Goal: Register for event/course

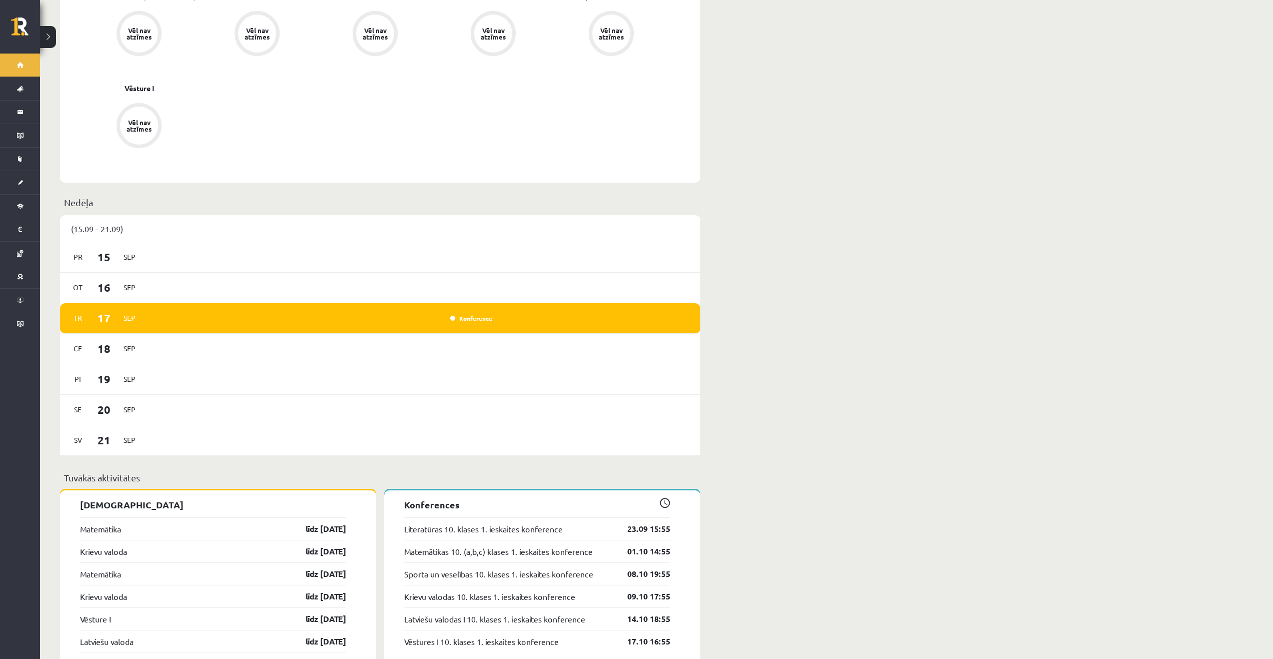
scroll to position [500, 0]
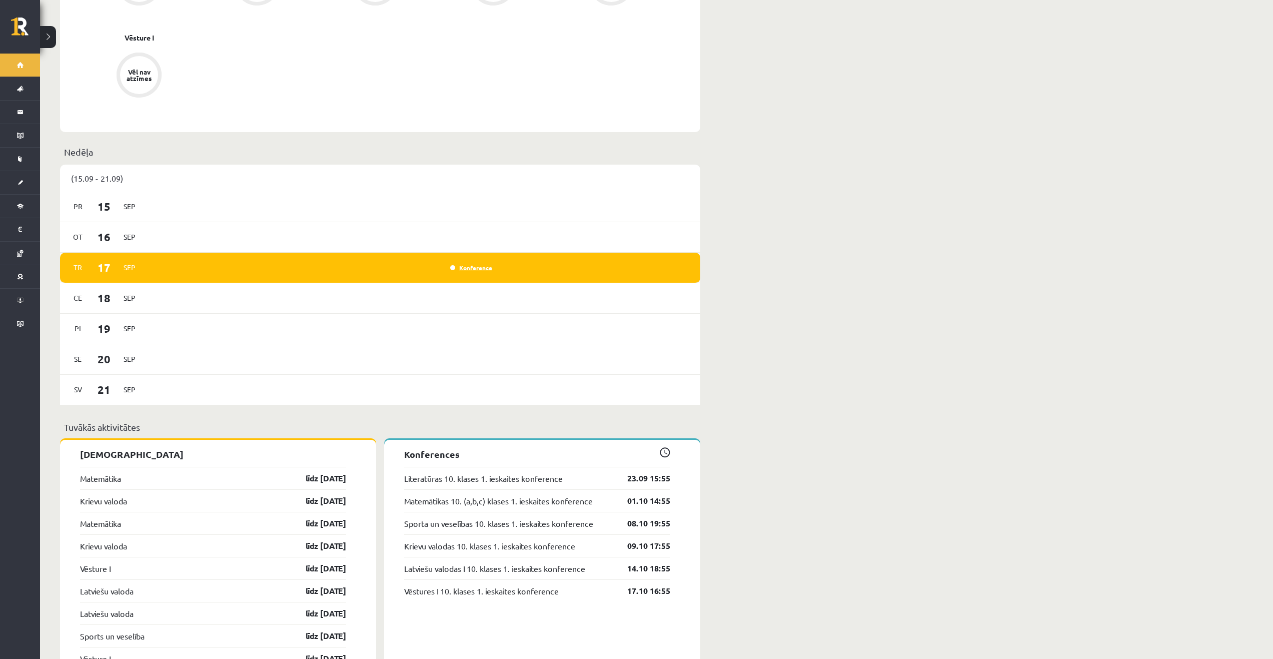
click at [478, 264] on link "Konference" at bounding box center [471, 268] width 42 height 8
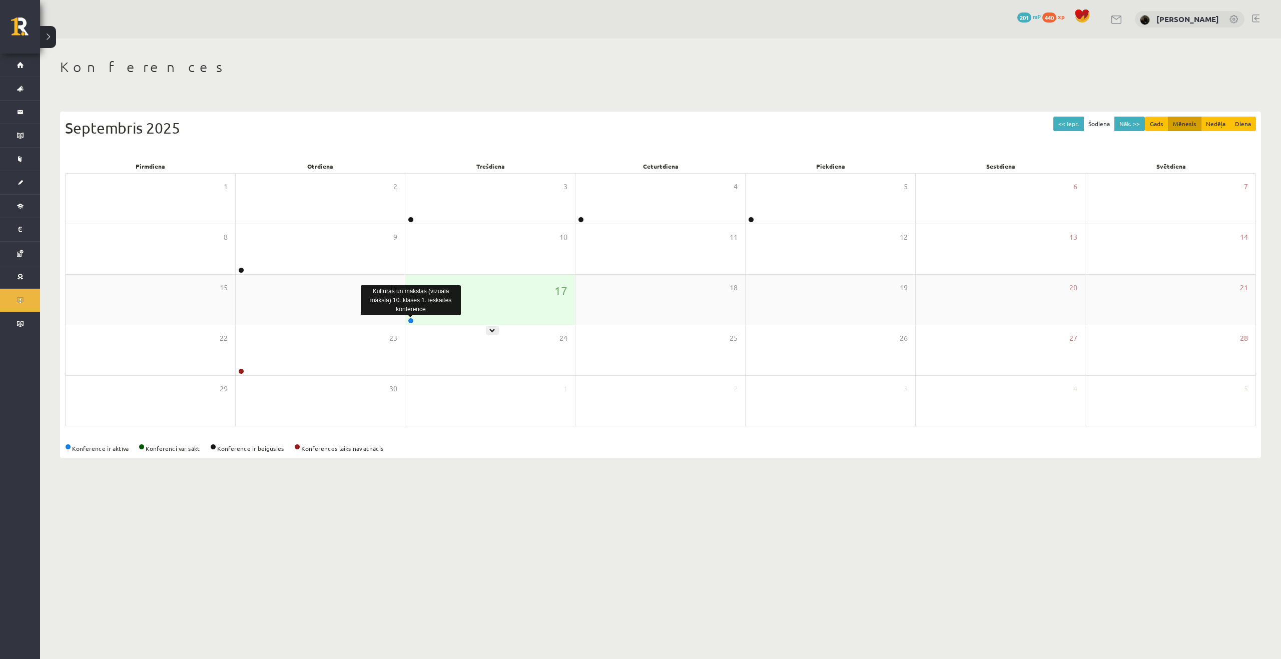
click at [411, 319] on link at bounding box center [411, 321] width 6 height 6
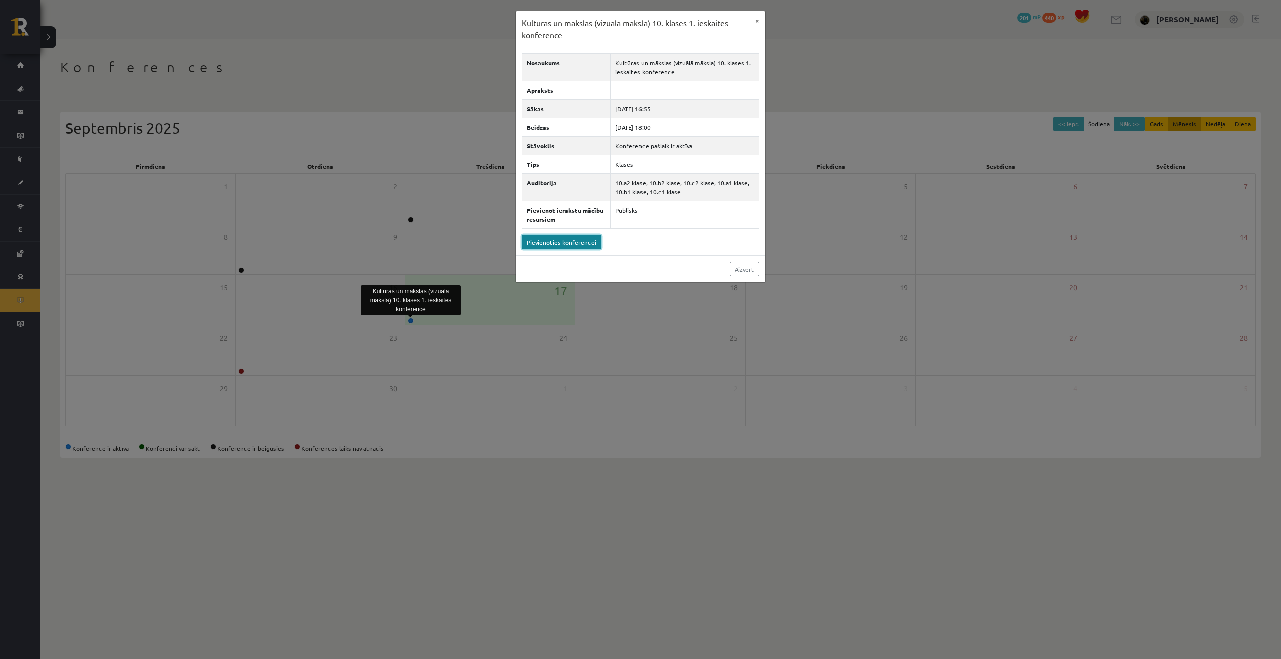
click at [572, 240] on link "Pievienoties konferencei" at bounding box center [562, 242] width 80 height 15
click at [564, 240] on link "Pievienoties konferencei" at bounding box center [562, 242] width 80 height 15
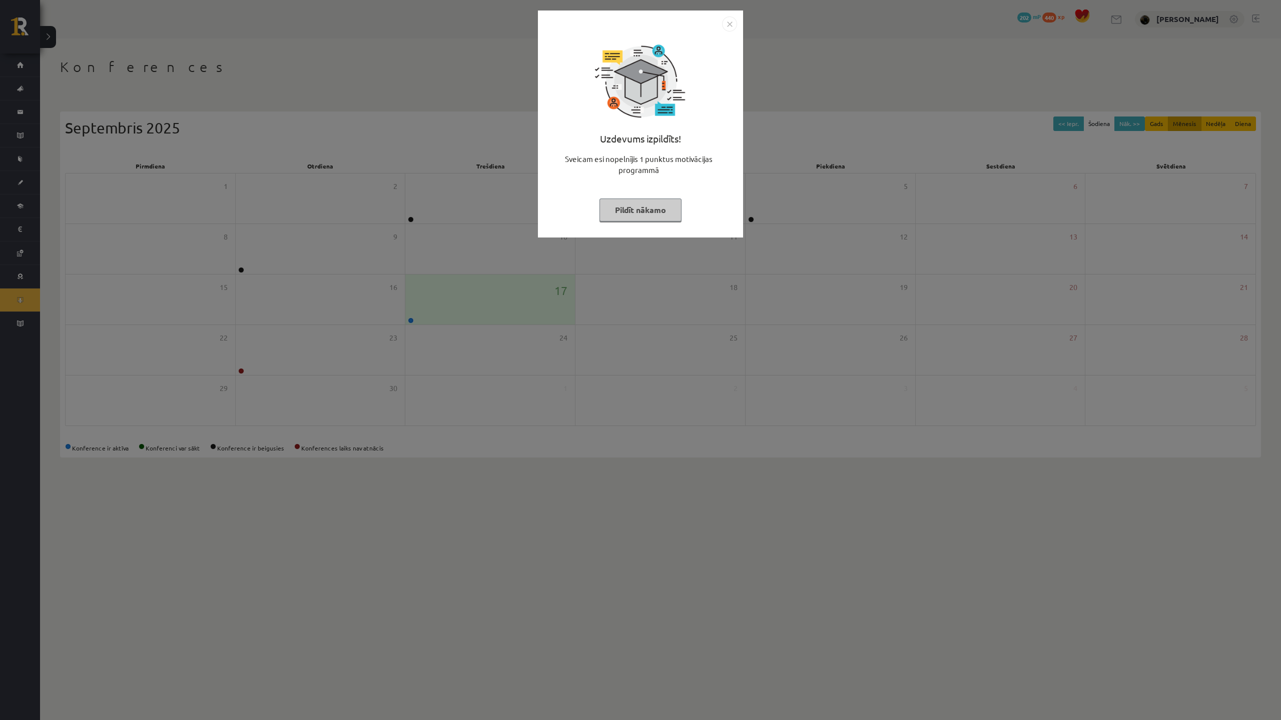
click at [656, 215] on button "Pildīt nākamo" at bounding box center [640, 210] width 82 height 23
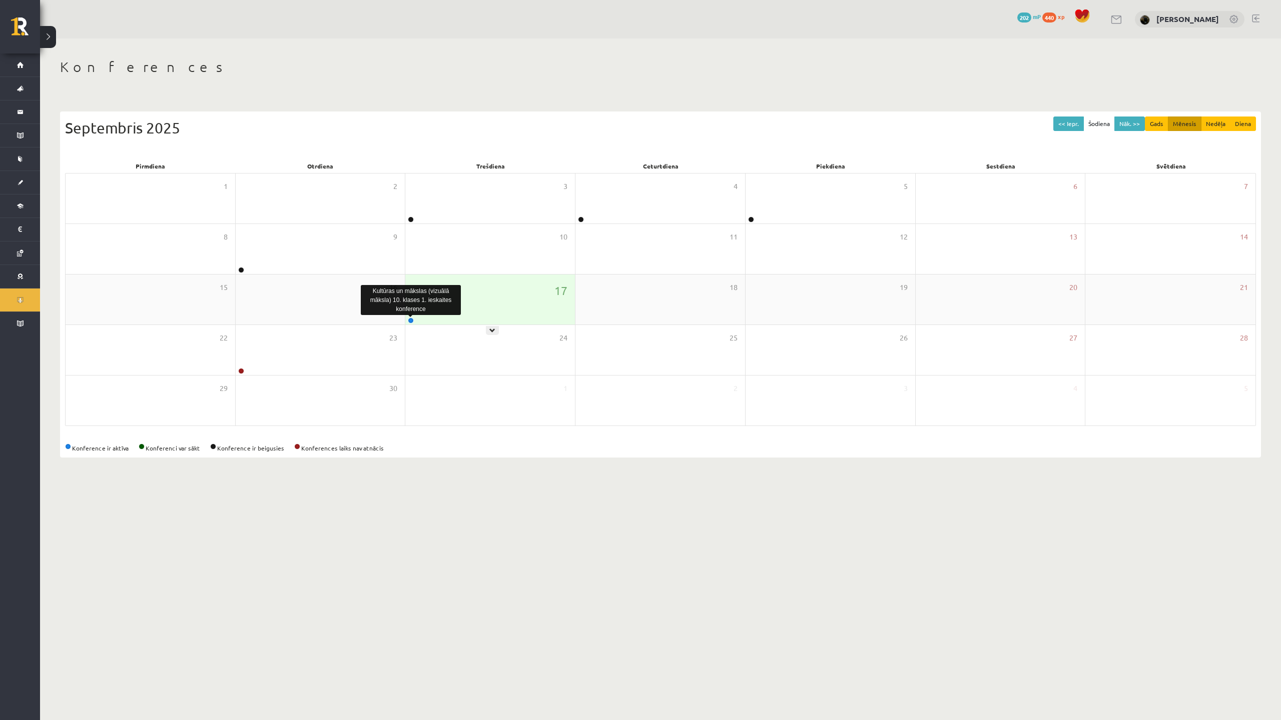
click at [413, 319] on link at bounding box center [411, 321] width 6 height 6
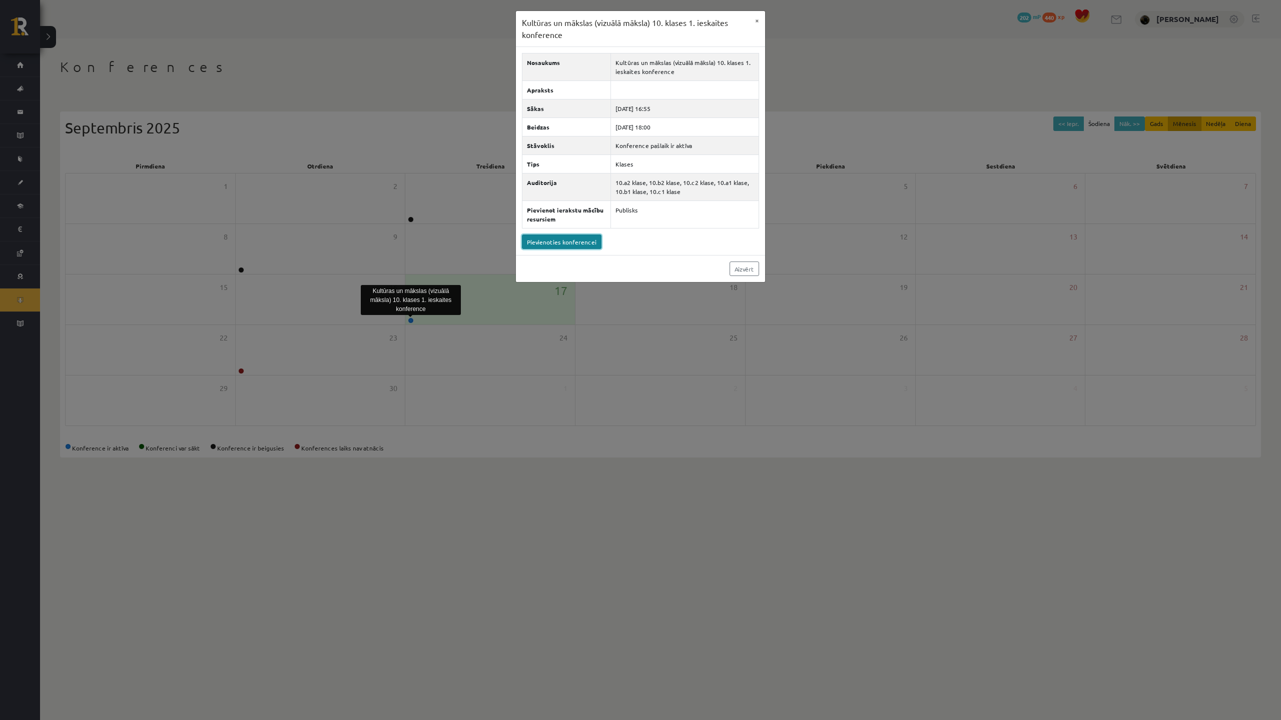
click at [585, 244] on link "Pievienoties konferencei" at bounding box center [562, 242] width 80 height 15
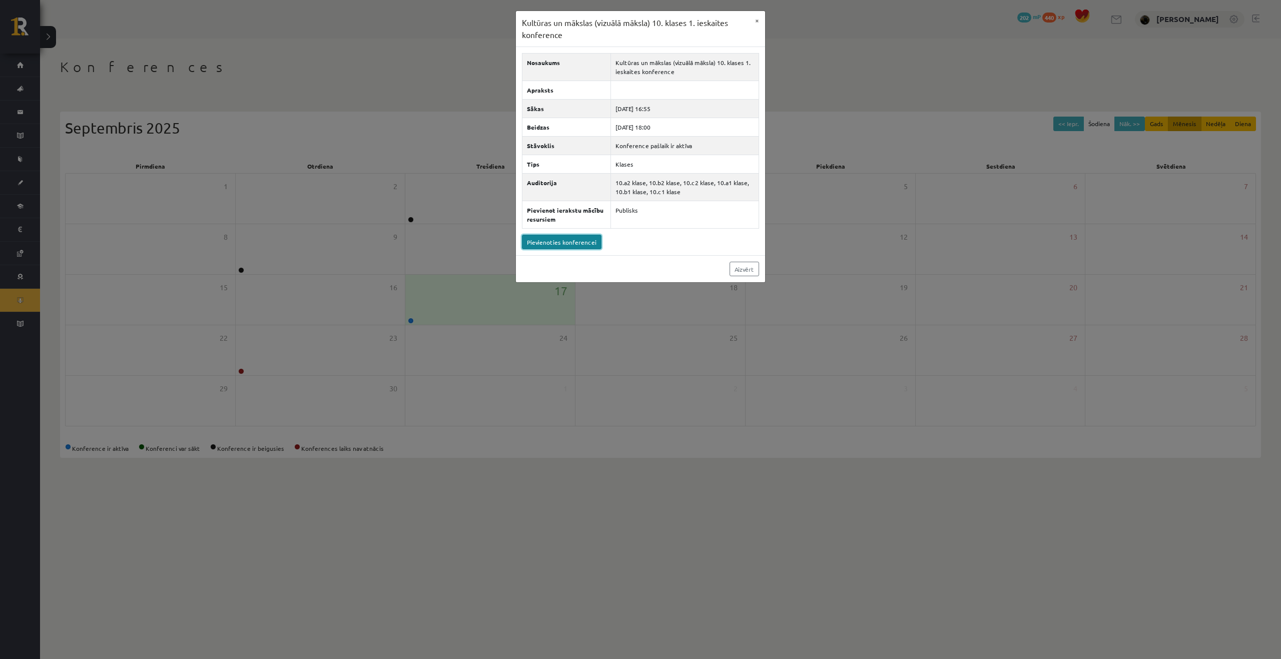
click at [547, 243] on link "Pievienoties konferencei" at bounding box center [562, 242] width 80 height 15
click at [572, 247] on link "Pievienoties konferencei" at bounding box center [562, 242] width 80 height 15
click at [759, 24] on button "×" at bounding box center [757, 20] width 16 height 19
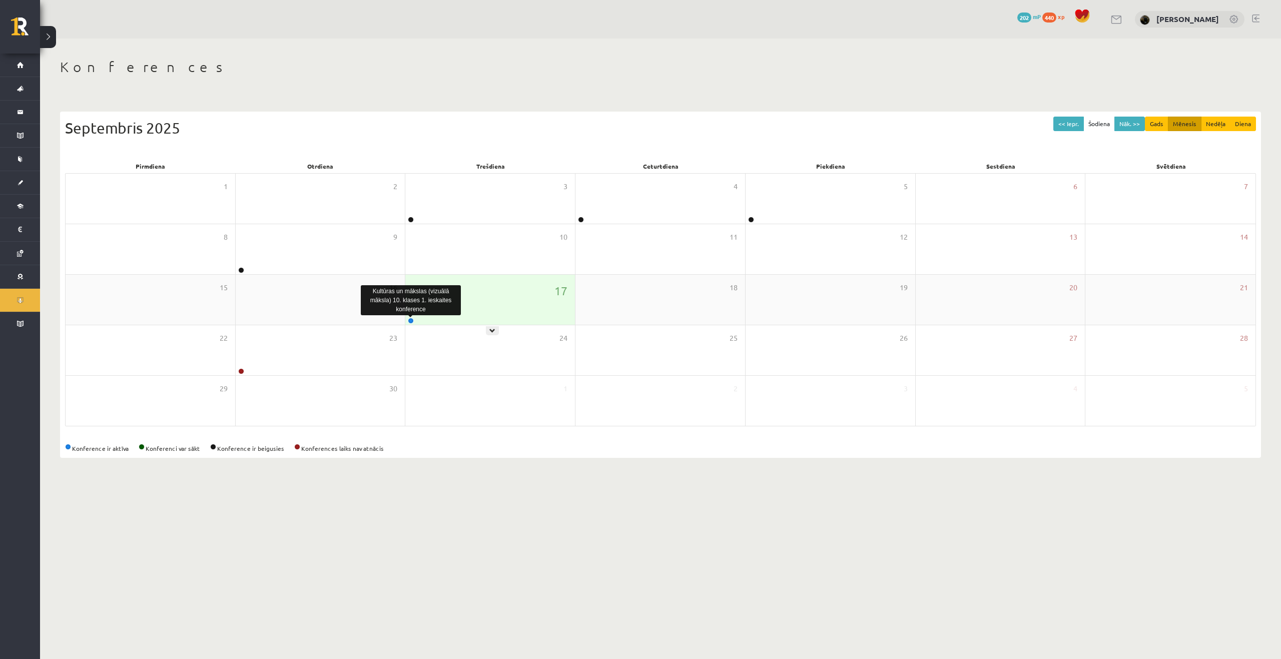
click at [410, 321] on link at bounding box center [411, 321] width 6 height 6
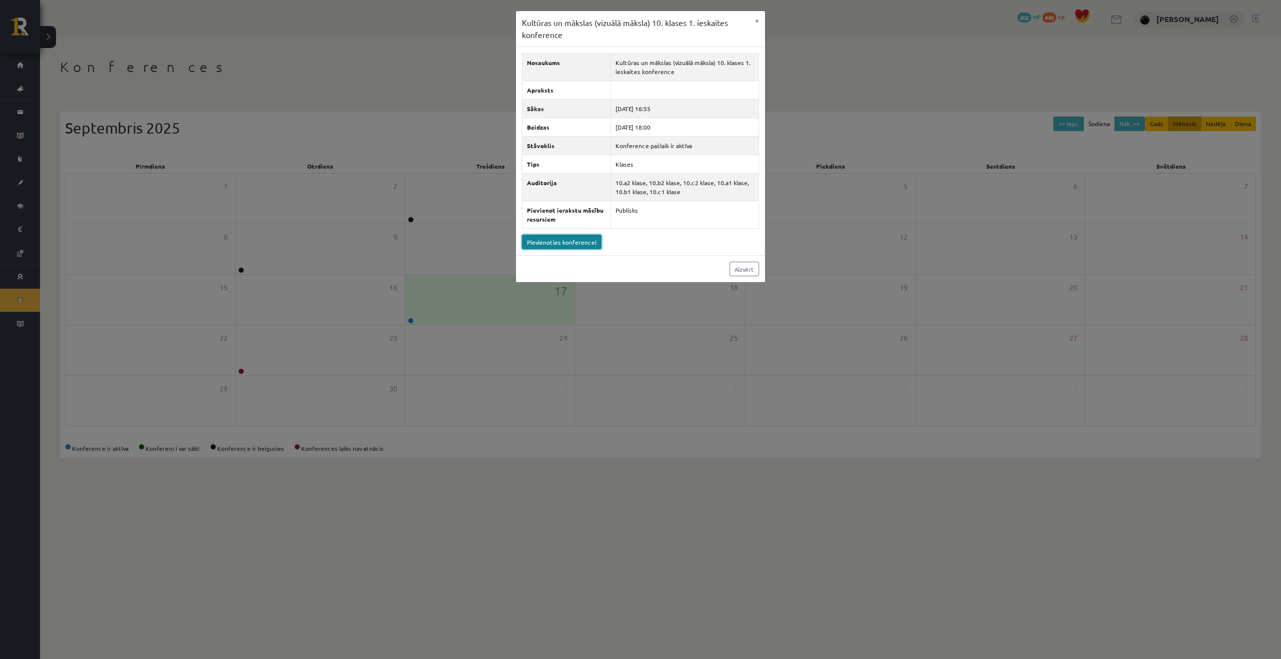
click at [573, 246] on link "Pievienoties konferencei" at bounding box center [562, 242] width 80 height 15
click at [756, 21] on button "×" at bounding box center [757, 20] width 16 height 19
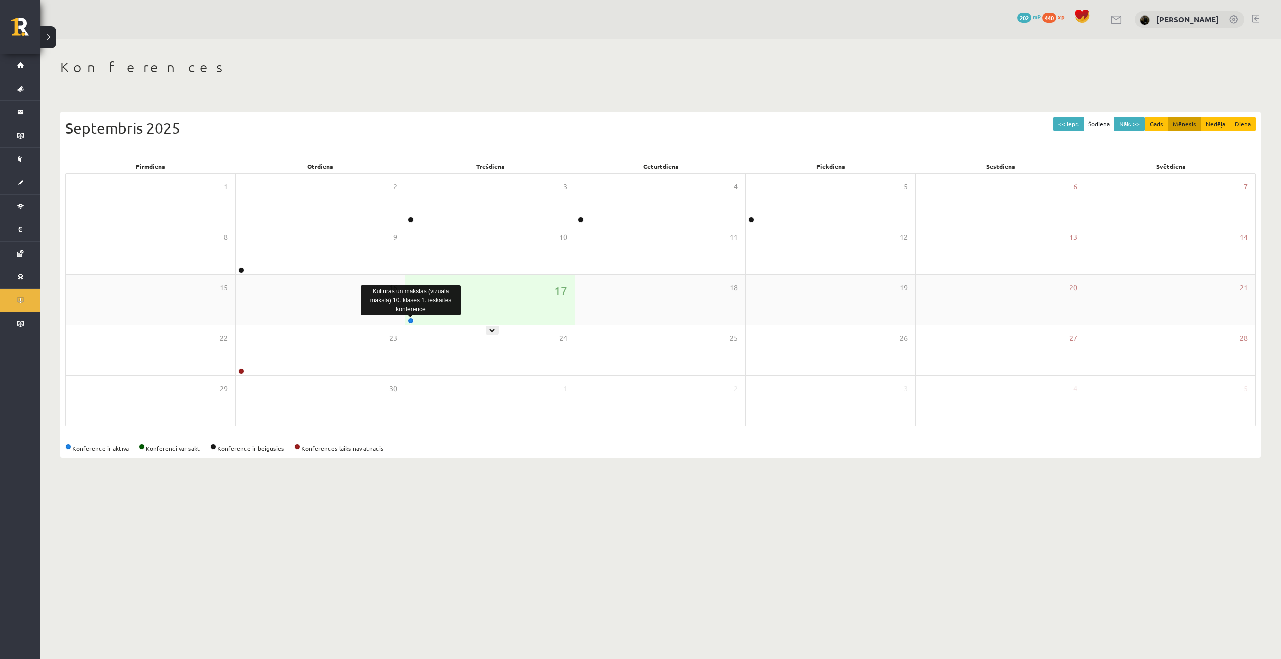
click at [411, 322] on link at bounding box center [411, 321] width 6 height 6
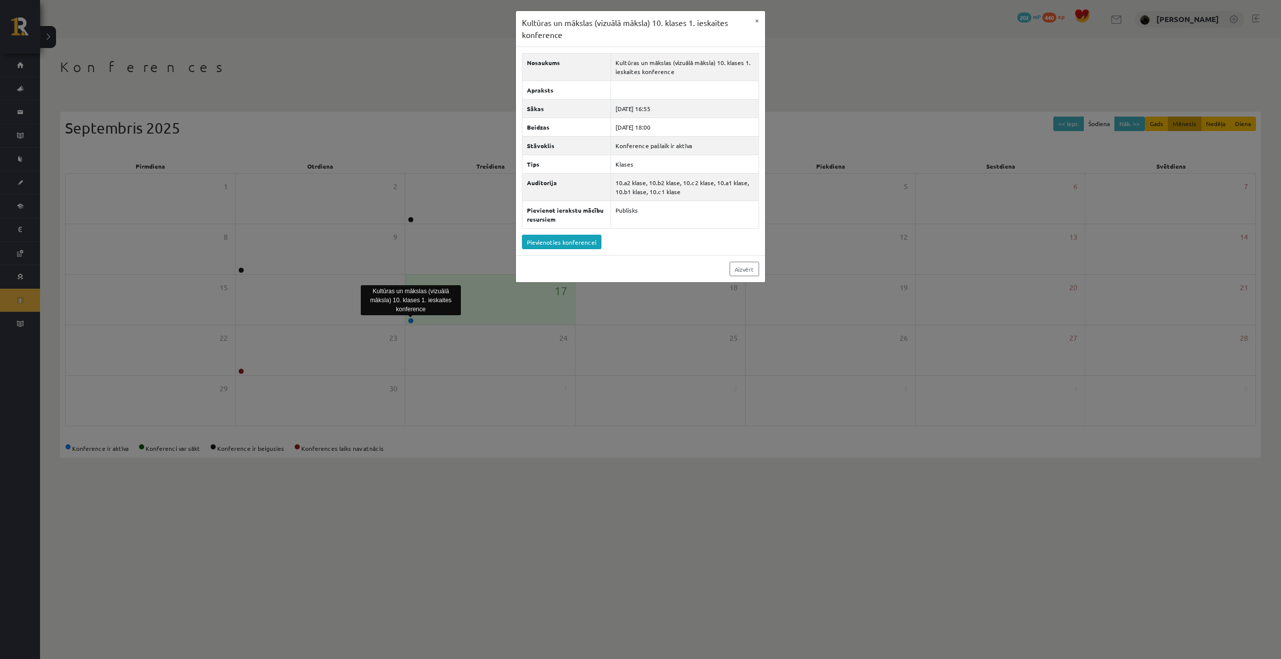
click at [555, 390] on div "Kultūras un mākslas (vizuālā māksla) 10. klases 1. ieskaites konference × Nosau…" at bounding box center [640, 329] width 1281 height 659
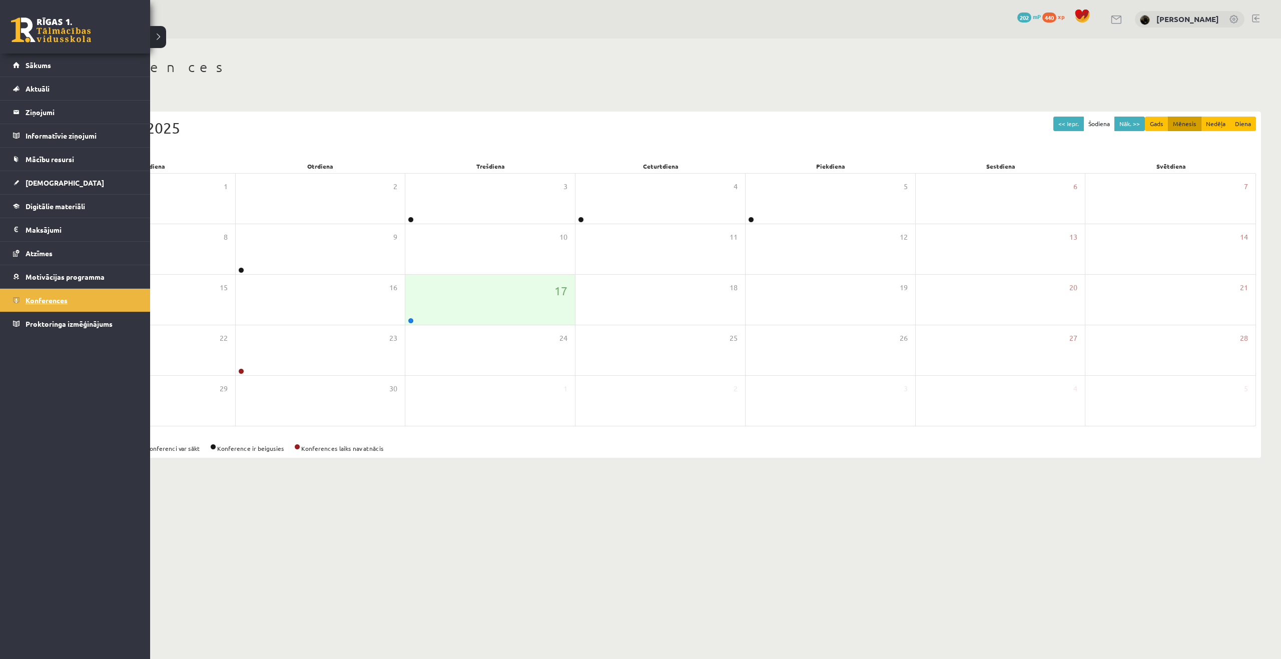
click at [39, 303] on span "Konferences" at bounding box center [47, 300] width 42 height 9
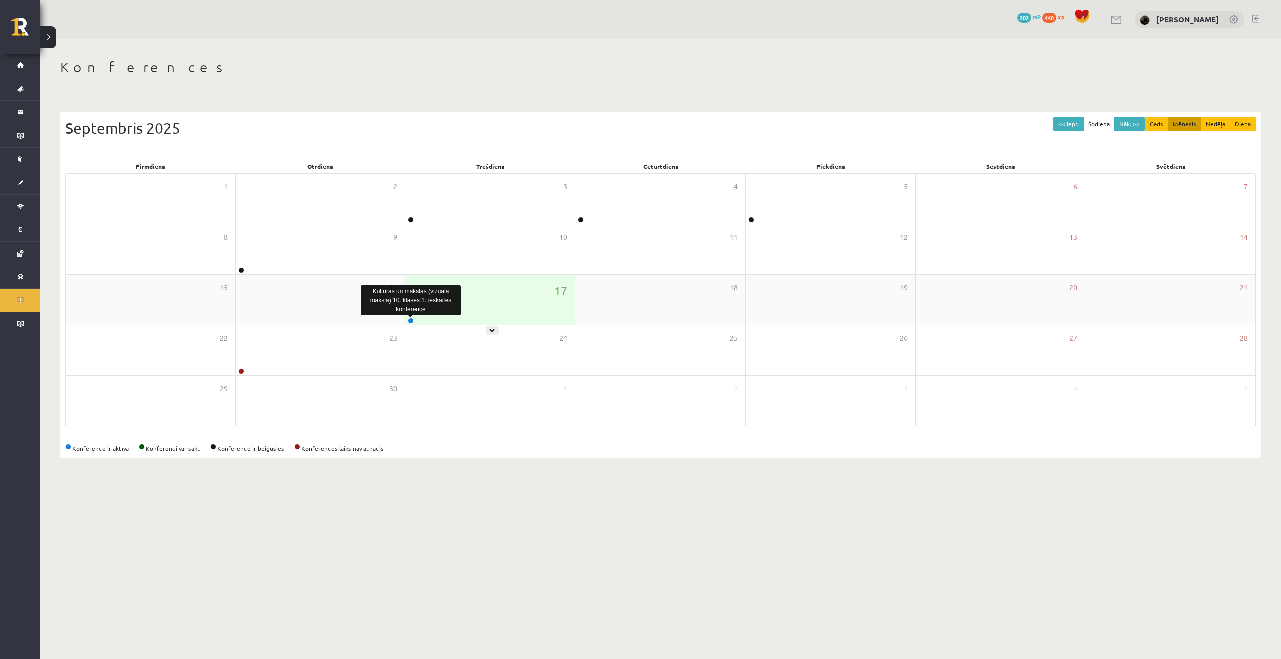
click at [410, 322] on link at bounding box center [411, 321] width 6 height 6
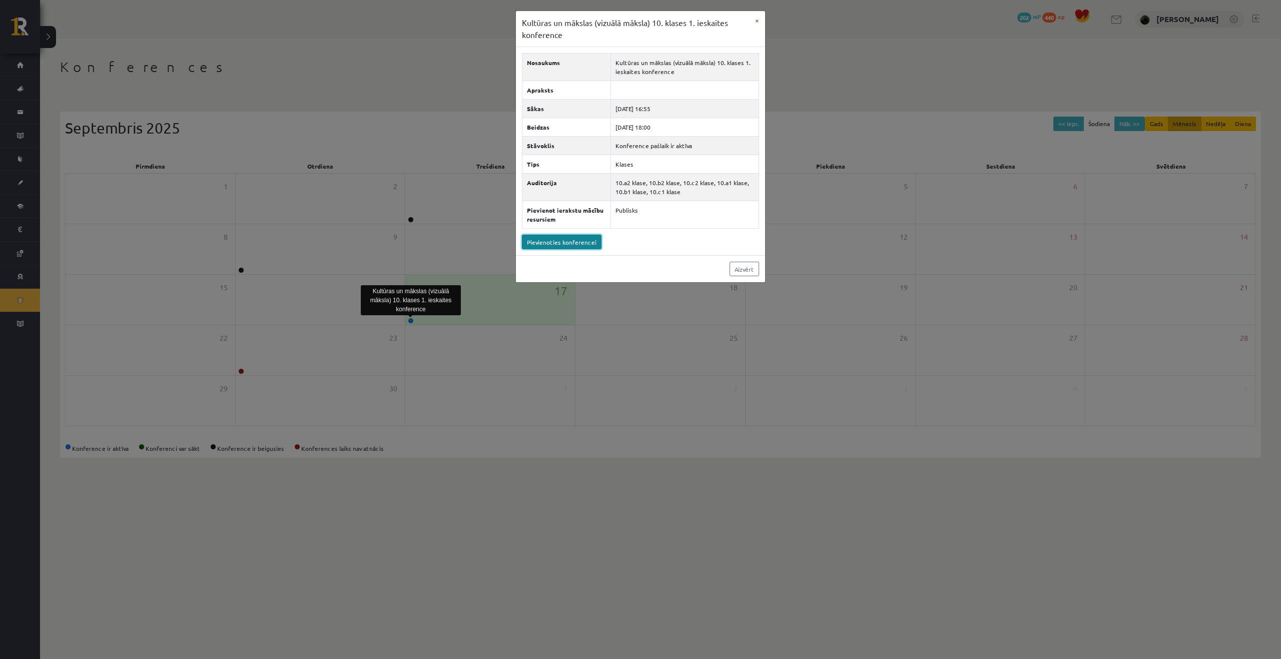
click at [581, 242] on link "Pievienoties konferencei" at bounding box center [562, 242] width 80 height 15
click at [753, 20] on button "×" at bounding box center [757, 20] width 16 height 19
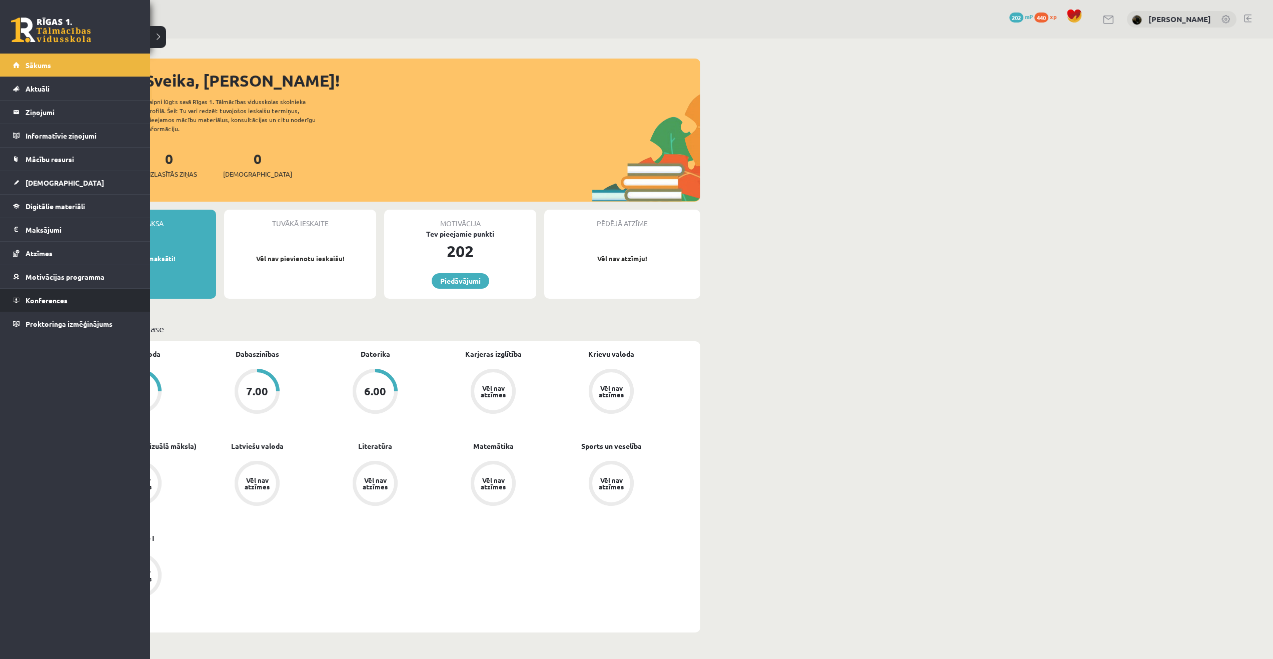
click at [47, 295] on link "Konferences" at bounding box center [75, 300] width 125 height 23
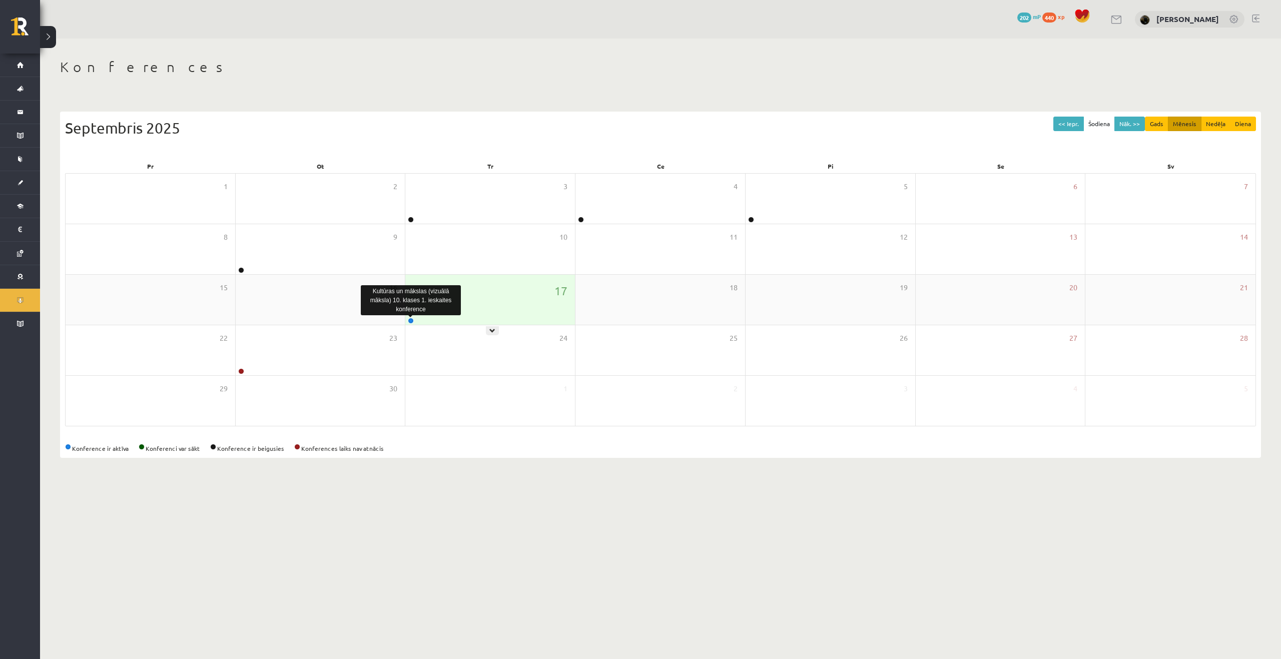
click at [412, 321] on link at bounding box center [411, 321] width 6 height 6
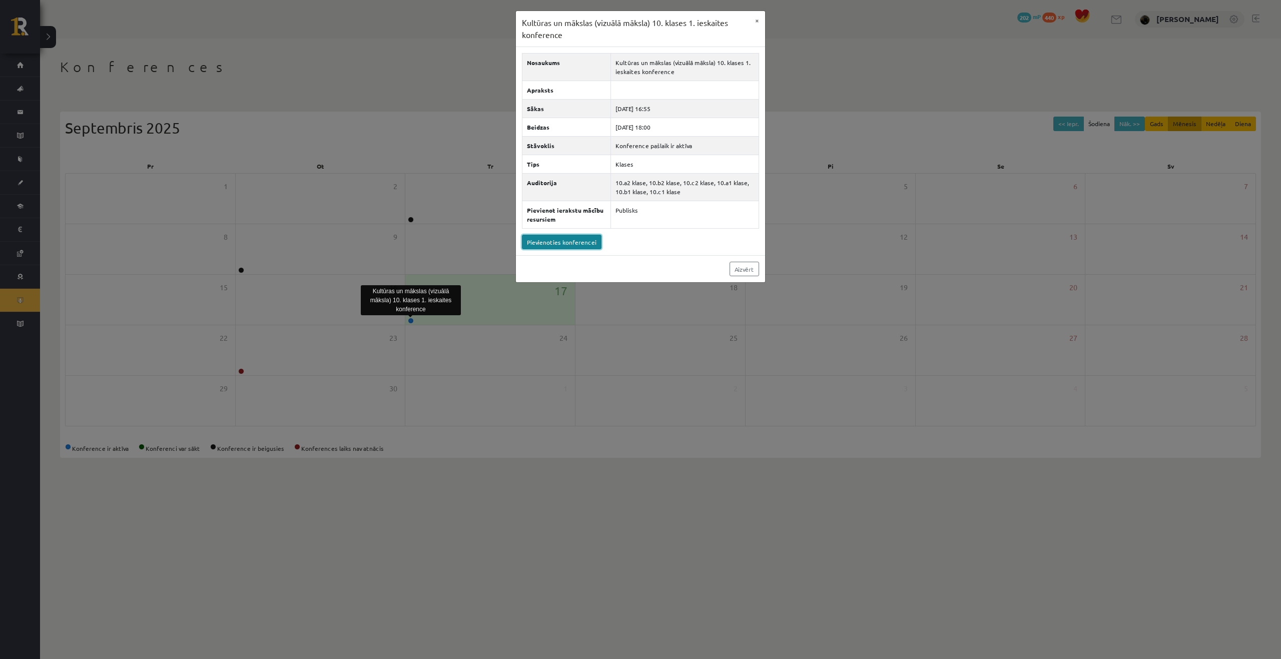
click at [577, 248] on link "Pievienoties konferencei" at bounding box center [562, 242] width 80 height 15
click at [582, 352] on div "Kultūras un mākslas (vizuālā māksla) 10. klases 1. ieskaites konference × Nosau…" at bounding box center [640, 329] width 1281 height 659
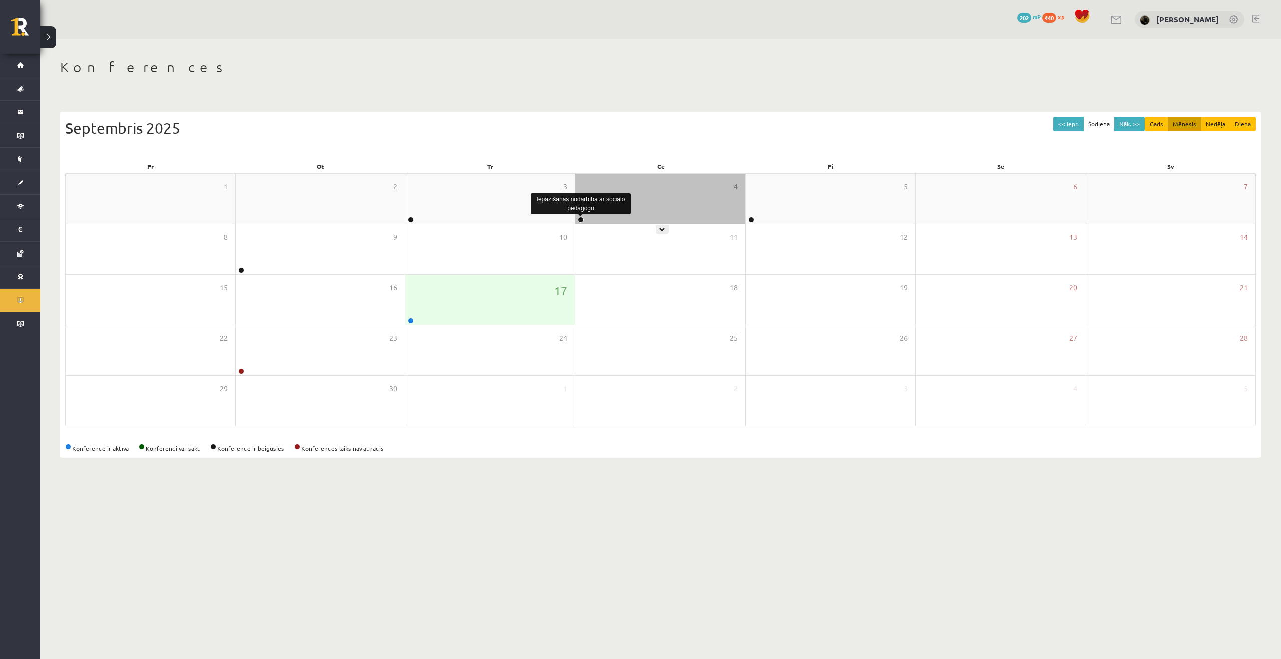
click at [579, 218] on link at bounding box center [581, 220] width 6 height 6
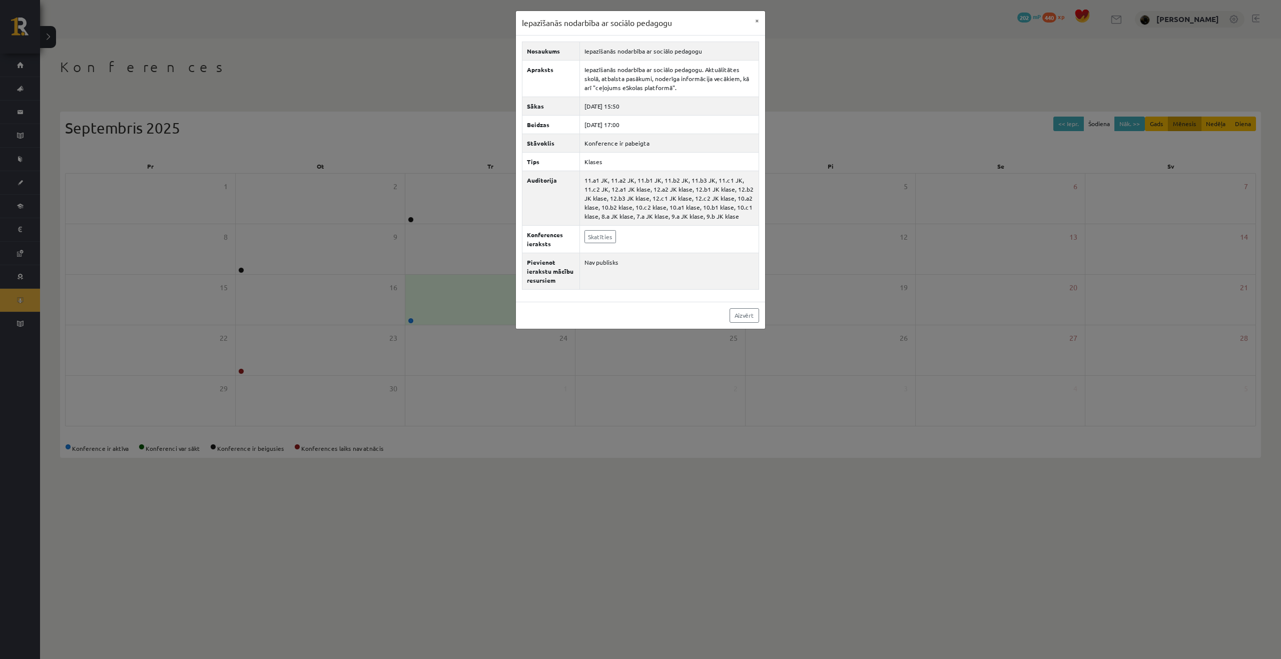
drag, startPoint x: 584, startPoint y: 372, endPoint x: 598, endPoint y: 358, distance: 19.5
click at [585, 372] on div "Iepazīšanās nodarbība ar sociālo pedagogu × Nosaukums Iepazīšanās nodarbība ar …" at bounding box center [640, 329] width 1281 height 659
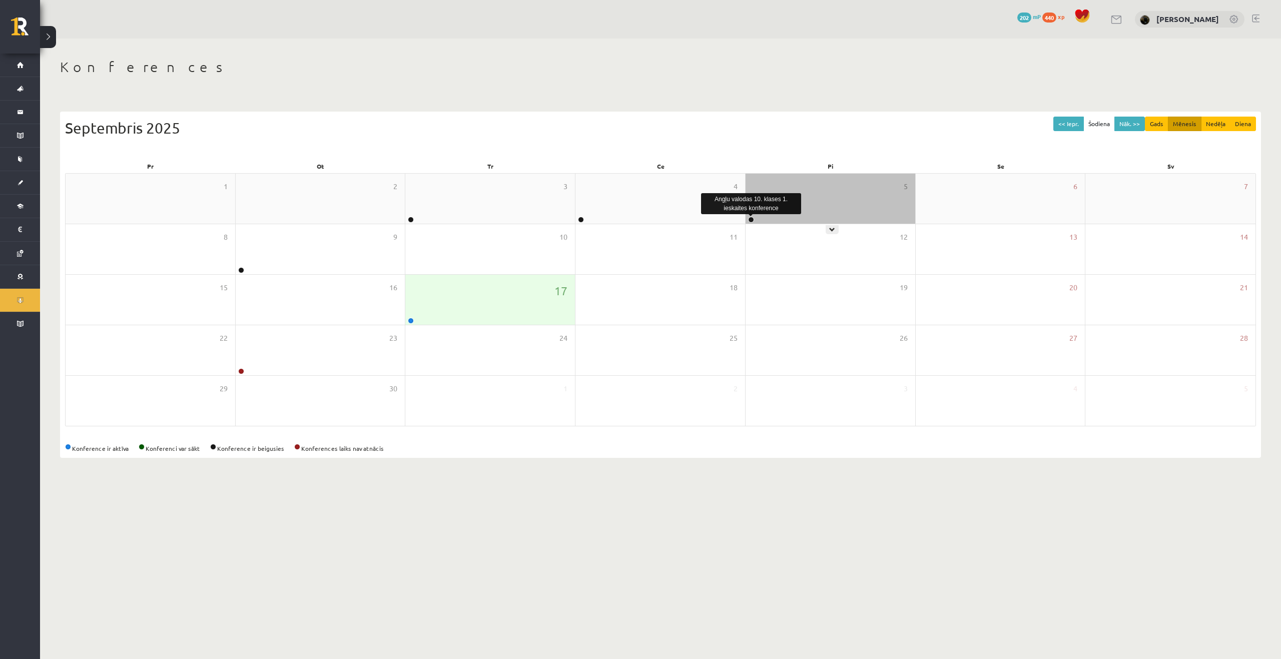
click at [752, 221] on link at bounding box center [751, 220] width 6 height 6
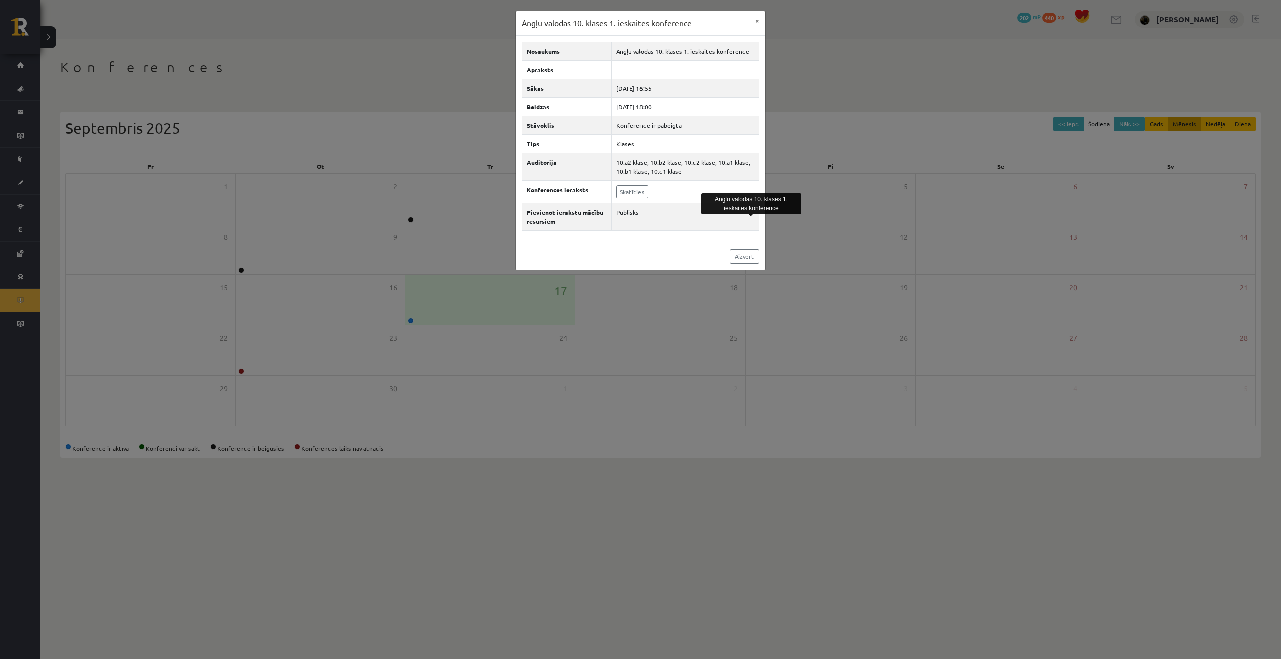
click at [690, 312] on div "Angļu valodas 10. klases 1. ieskaites konference × Nosaukums Angļu valodas 10. …" at bounding box center [640, 329] width 1281 height 659
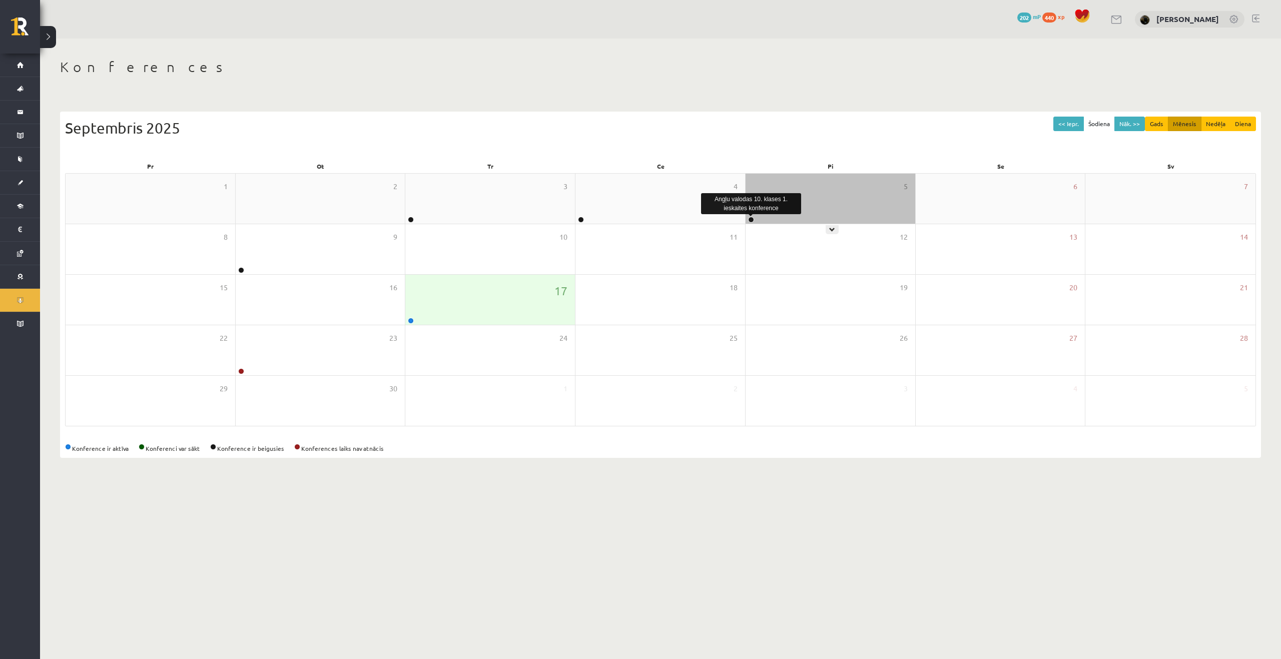
click at [751, 222] on link at bounding box center [751, 220] width 6 height 6
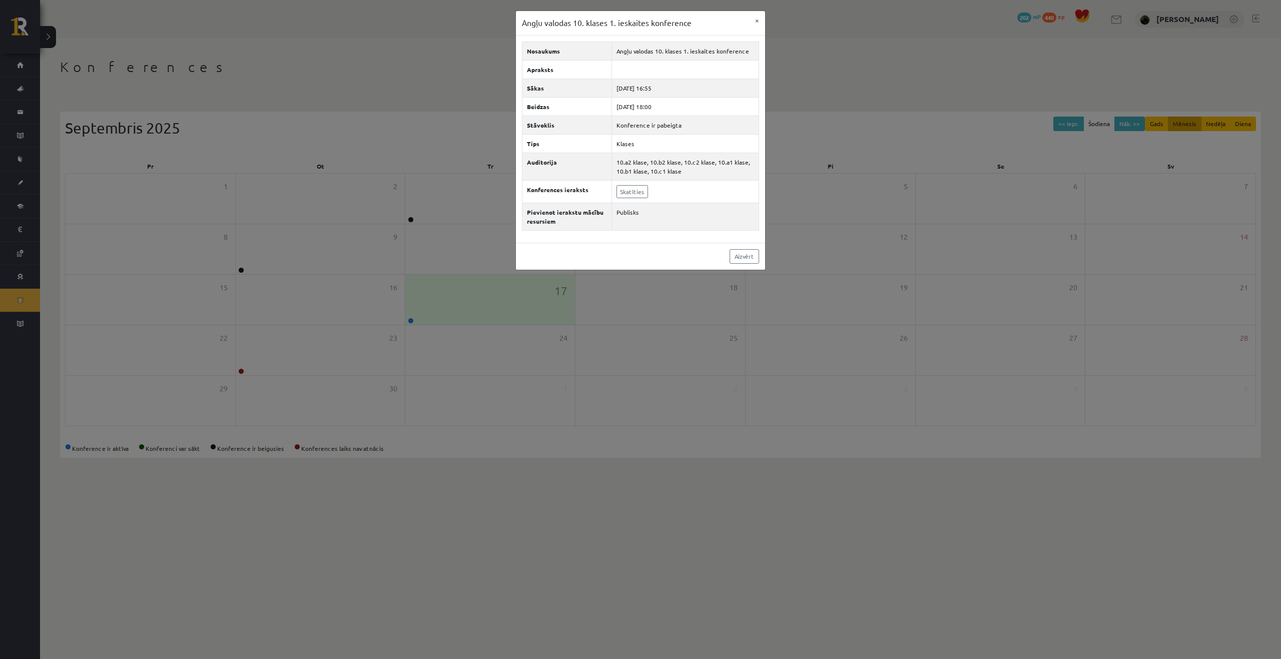
click at [628, 331] on div "Angļu valodas 10. klases 1. ieskaites konference × Nosaukums Angļu valodas 10. …" at bounding box center [640, 329] width 1281 height 659
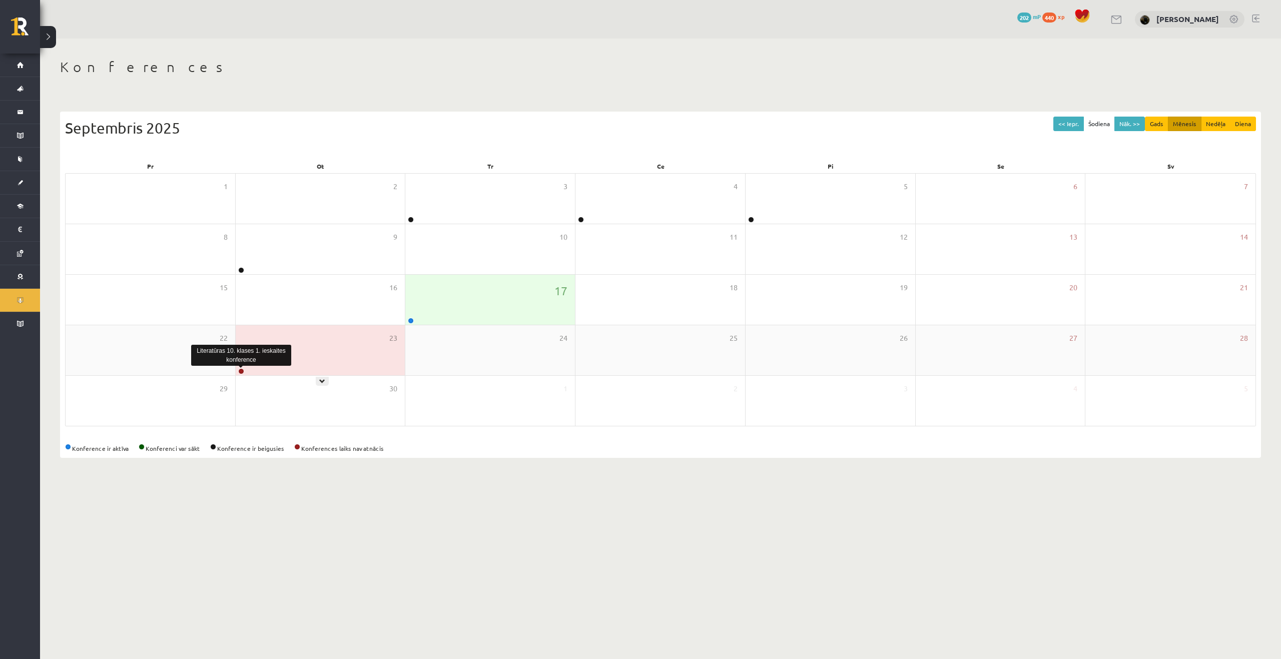
click at [243, 370] on link at bounding box center [241, 371] width 6 height 6
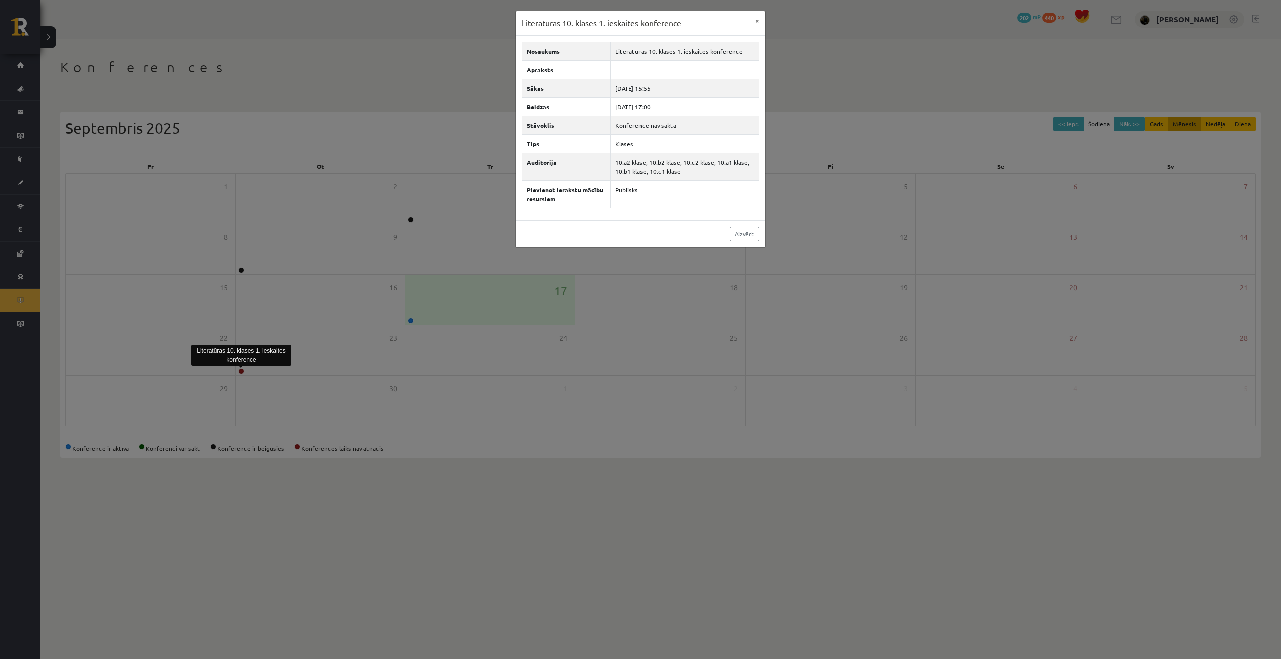
click at [569, 282] on div "Literatūras 10. klases 1. ieskaites konference × Nosaukums Literatūras 10. klas…" at bounding box center [640, 329] width 1281 height 659
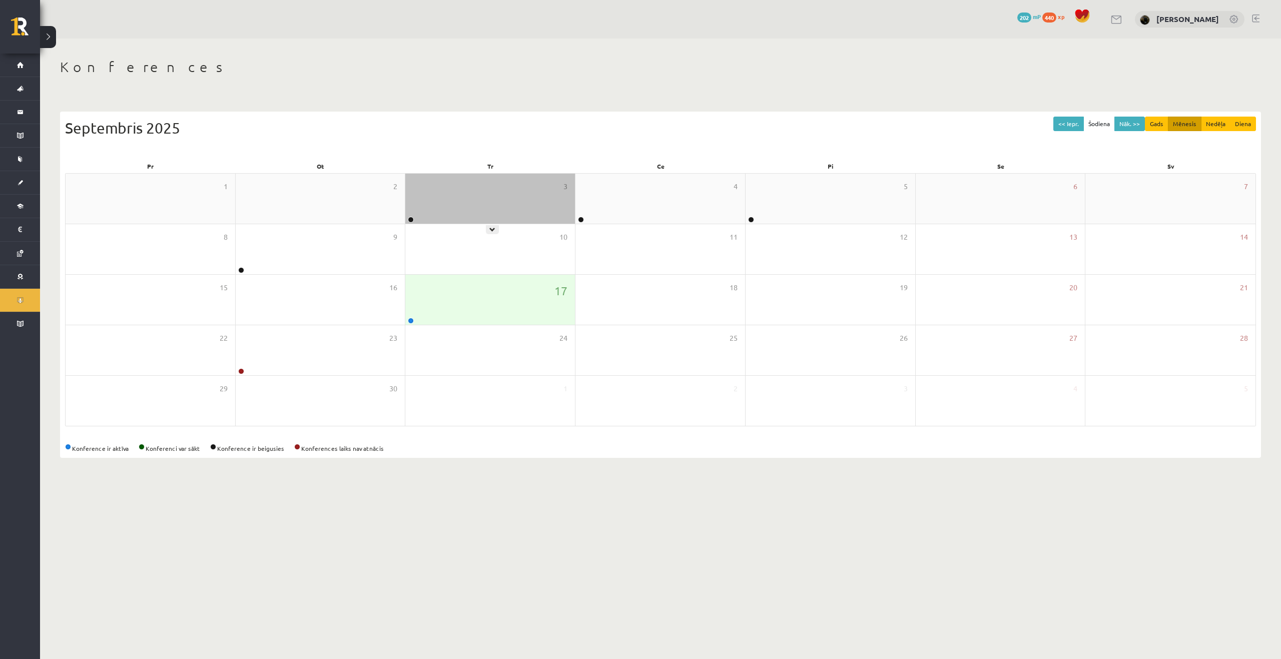
click at [411, 219] on link at bounding box center [411, 220] width 6 height 6
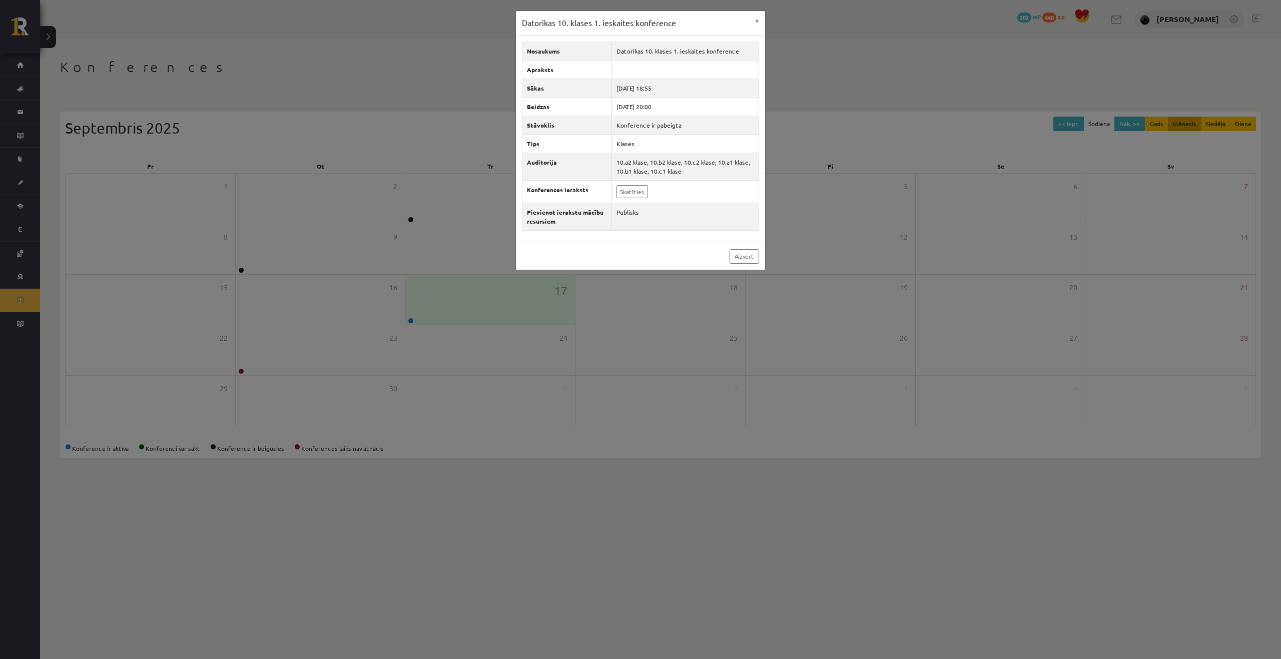
click at [541, 339] on div "Datorikas 10. klases 1. ieskaites konference × Nosaukums Datorikas 10. klases 1…" at bounding box center [640, 329] width 1281 height 659
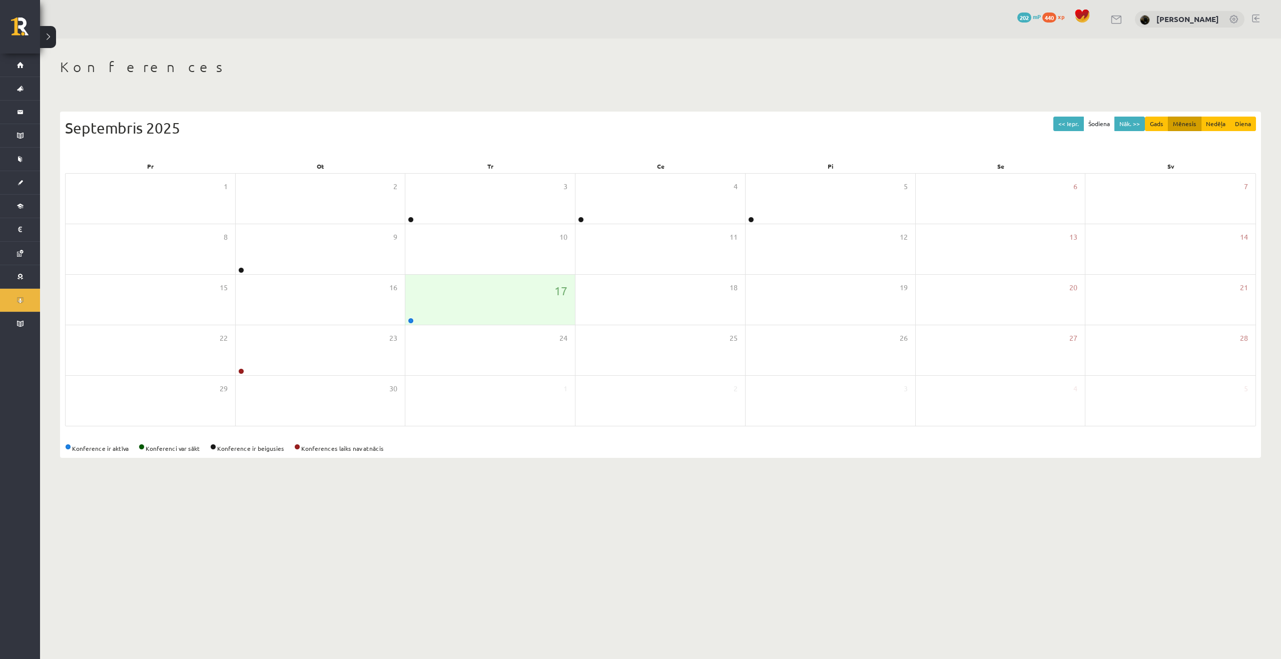
drag, startPoint x: 385, startPoint y: 67, endPoint x: 435, endPoint y: 74, distance: 50.5
click at [435, 74] on h1 "Konferences" at bounding box center [660, 67] width 1201 height 17
click at [304, 491] on body "0 Dāvanas 202 mP 440 xp Valērija Ņeverovska Sākums Aktuāli Kā mācīties eSKOLĀ K…" at bounding box center [640, 329] width 1281 height 659
click at [410, 320] on link at bounding box center [411, 321] width 6 height 6
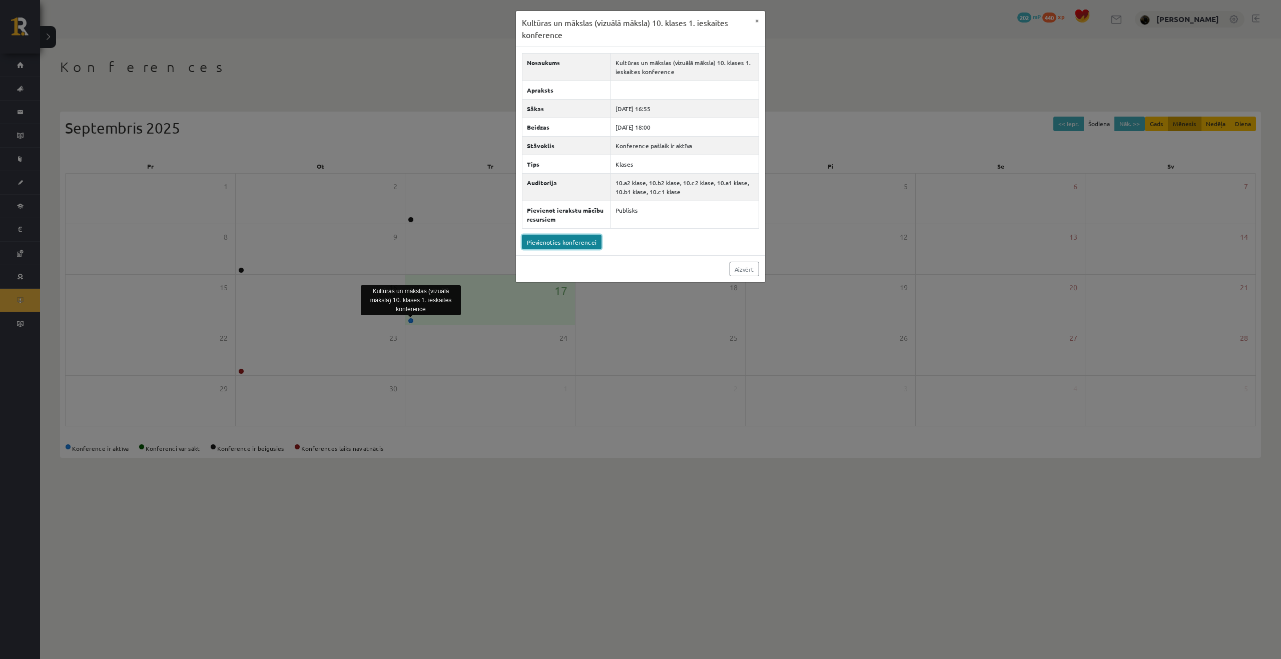
click at [552, 246] on link "Pievienoties konferencei" at bounding box center [562, 242] width 80 height 15
click at [759, 20] on button "×" at bounding box center [757, 20] width 16 height 19
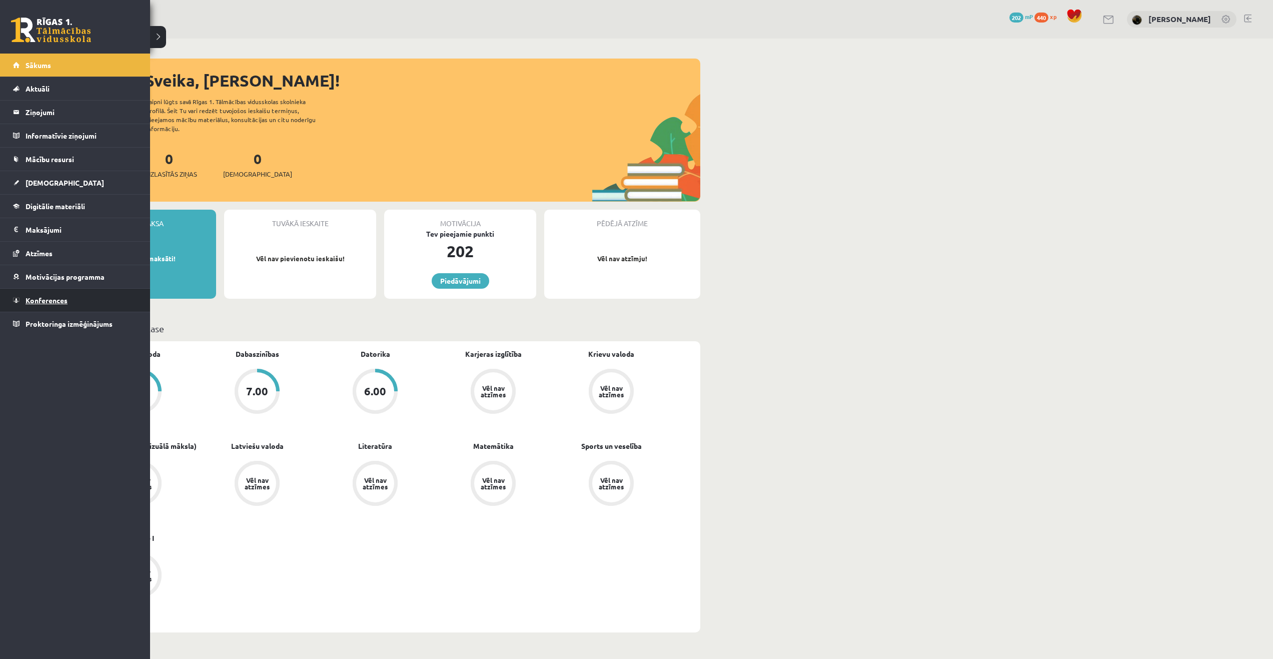
click at [23, 296] on link "Konferences" at bounding box center [75, 300] width 125 height 23
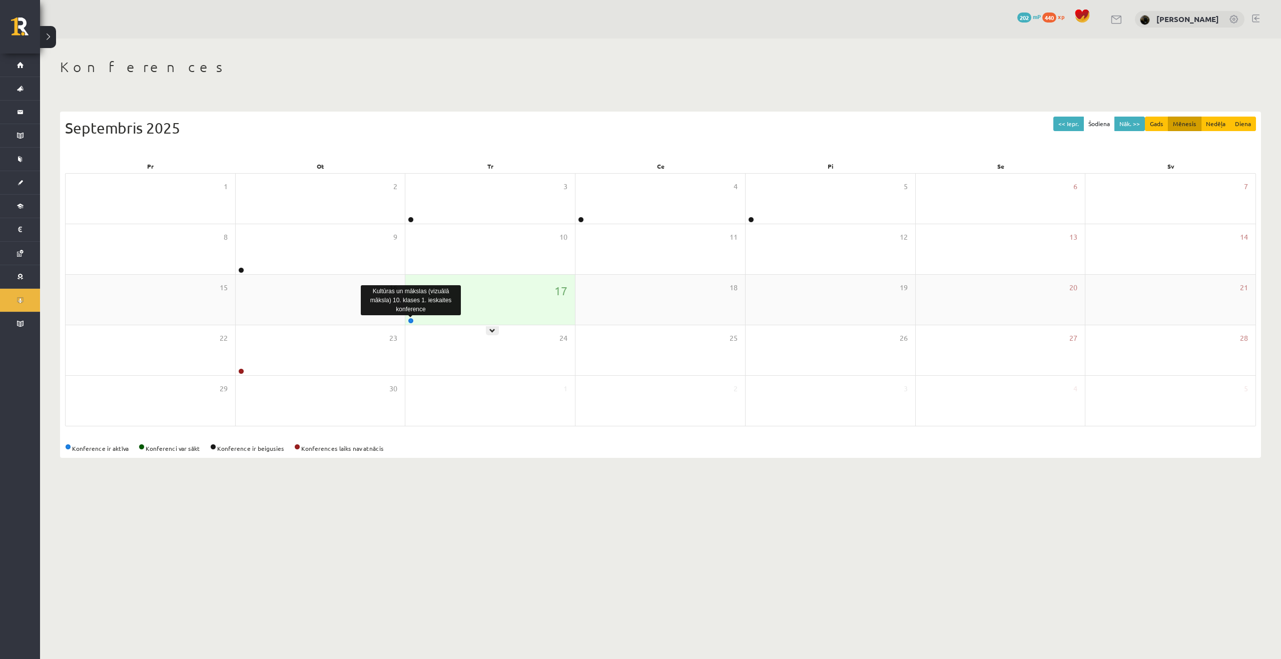
click at [413, 319] on link at bounding box center [411, 321] width 6 height 6
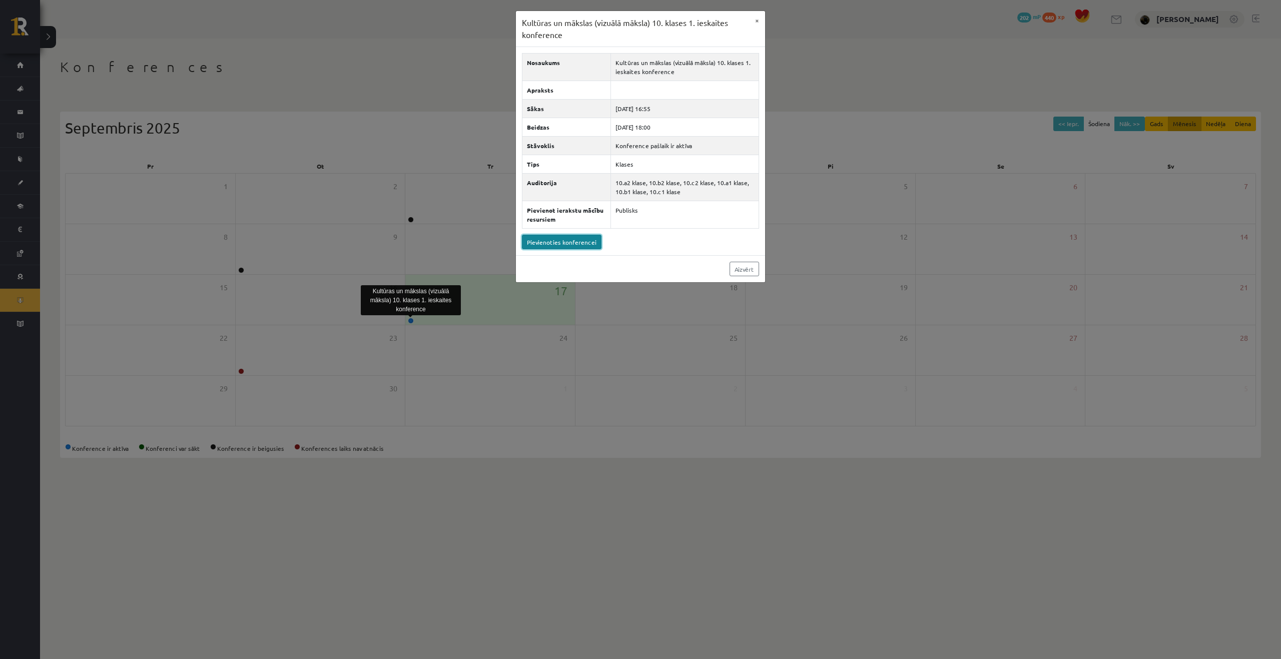
click at [584, 247] on link "Pievienoties konferencei" at bounding box center [562, 242] width 80 height 15
click at [584, 246] on link "Pievienoties konferencei" at bounding box center [562, 242] width 80 height 15
click at [750, 270] on link "Aizvērt" at bounding box center [744, 269] width 30 height 15
